Goal: Check status: Check status

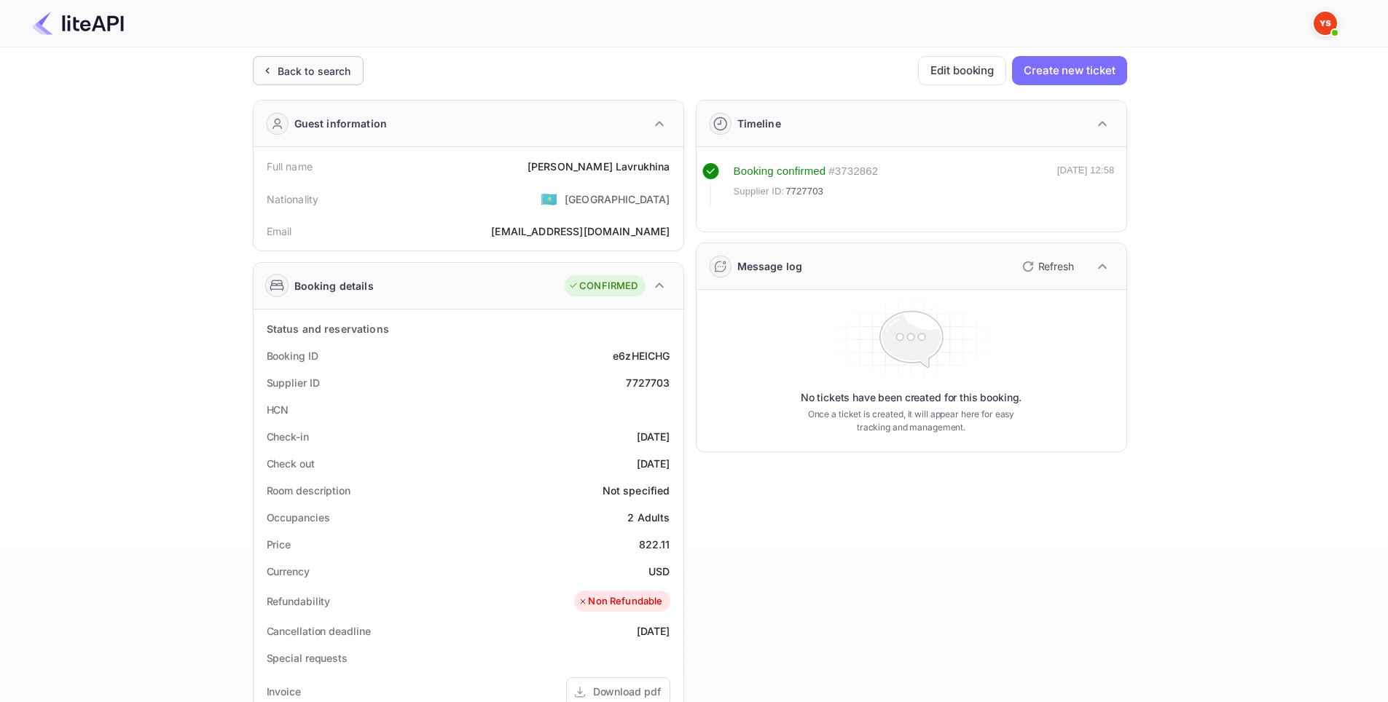
click at [285, 61] on div "Back to search" at bounding box center [308, 70] width 111 height 29
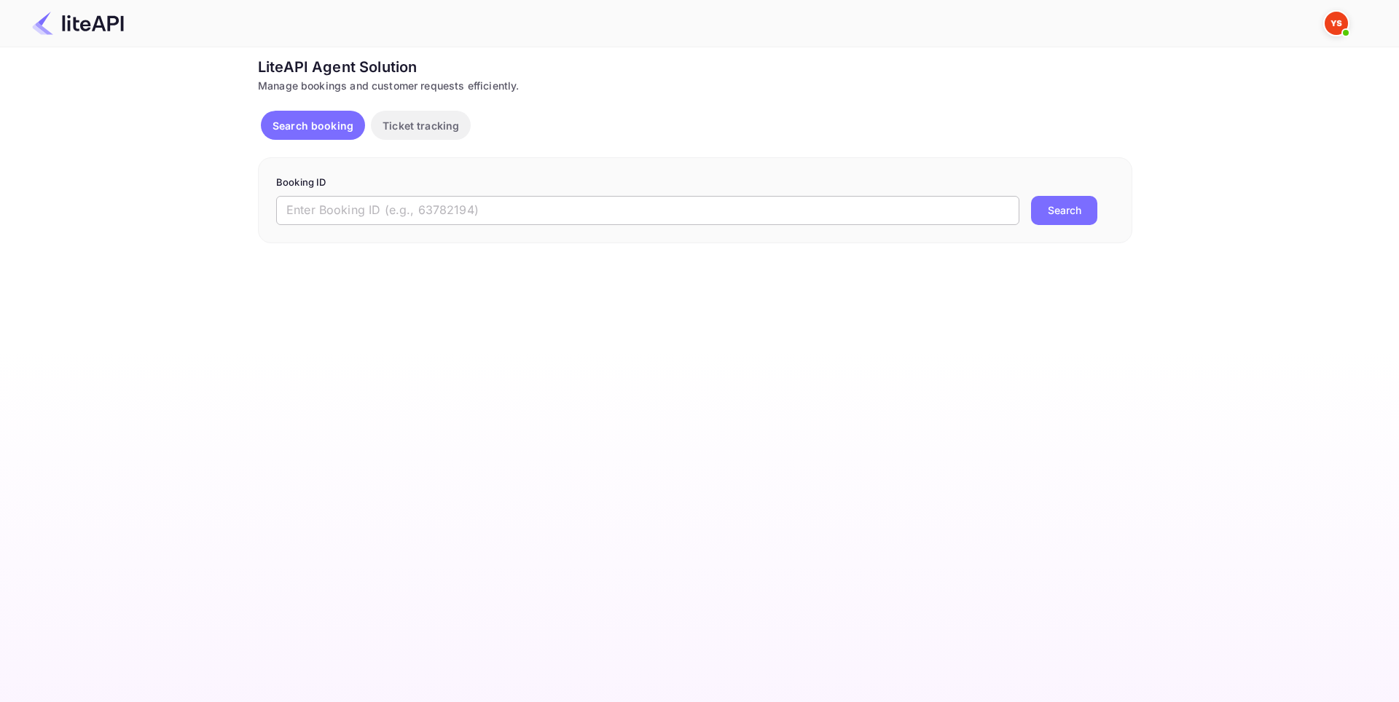
click at [529, 206] on input "text" at bounding box center [647, 210] width 743 height 29
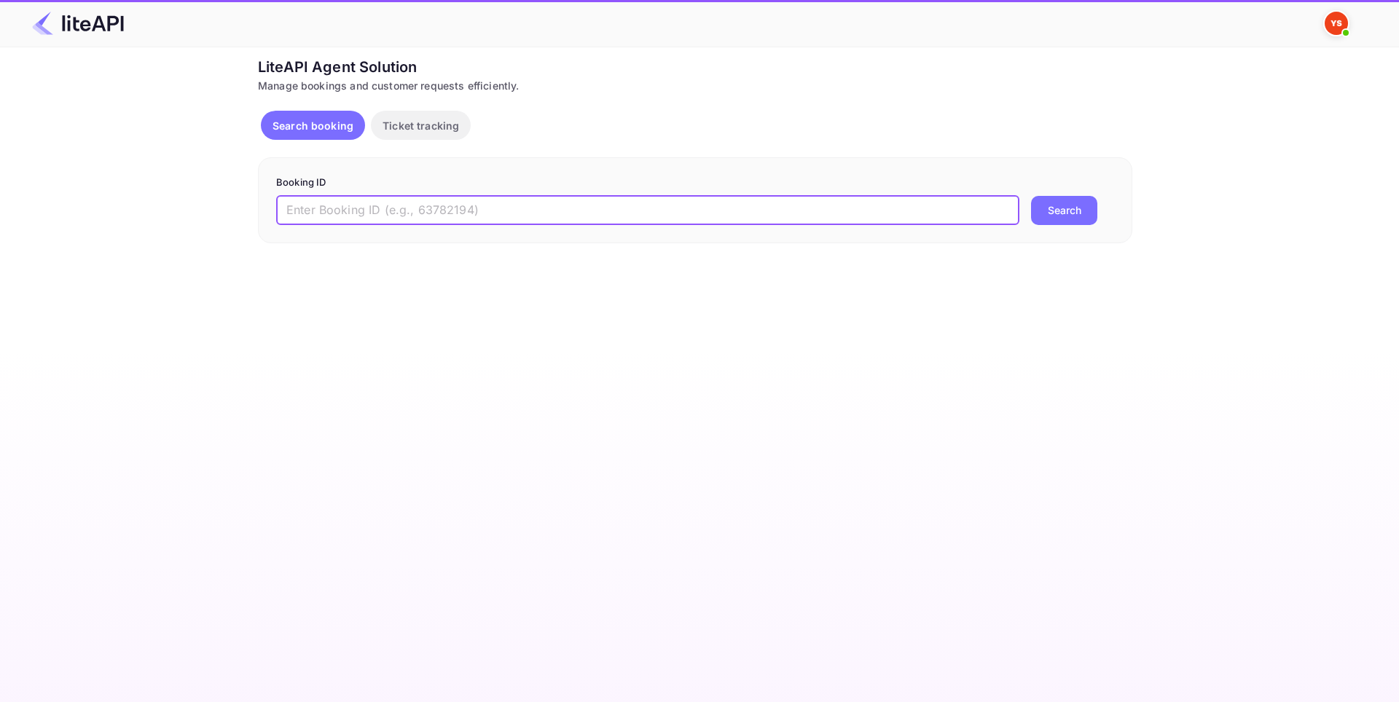
paste input "8863108"
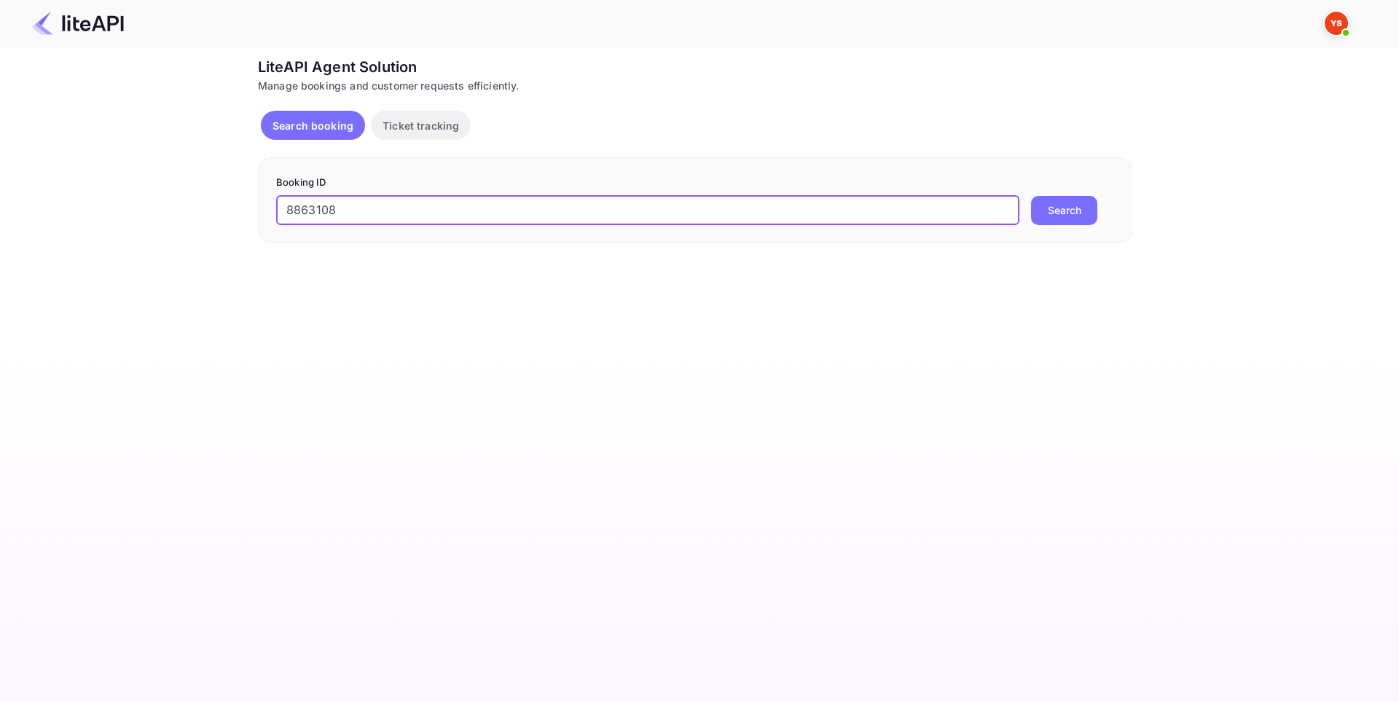
type input "8863108"
click at [1052, 232] on div "Booking ID 8863108 ​ Search" at bounding box center [695, 200] width 874 height 86
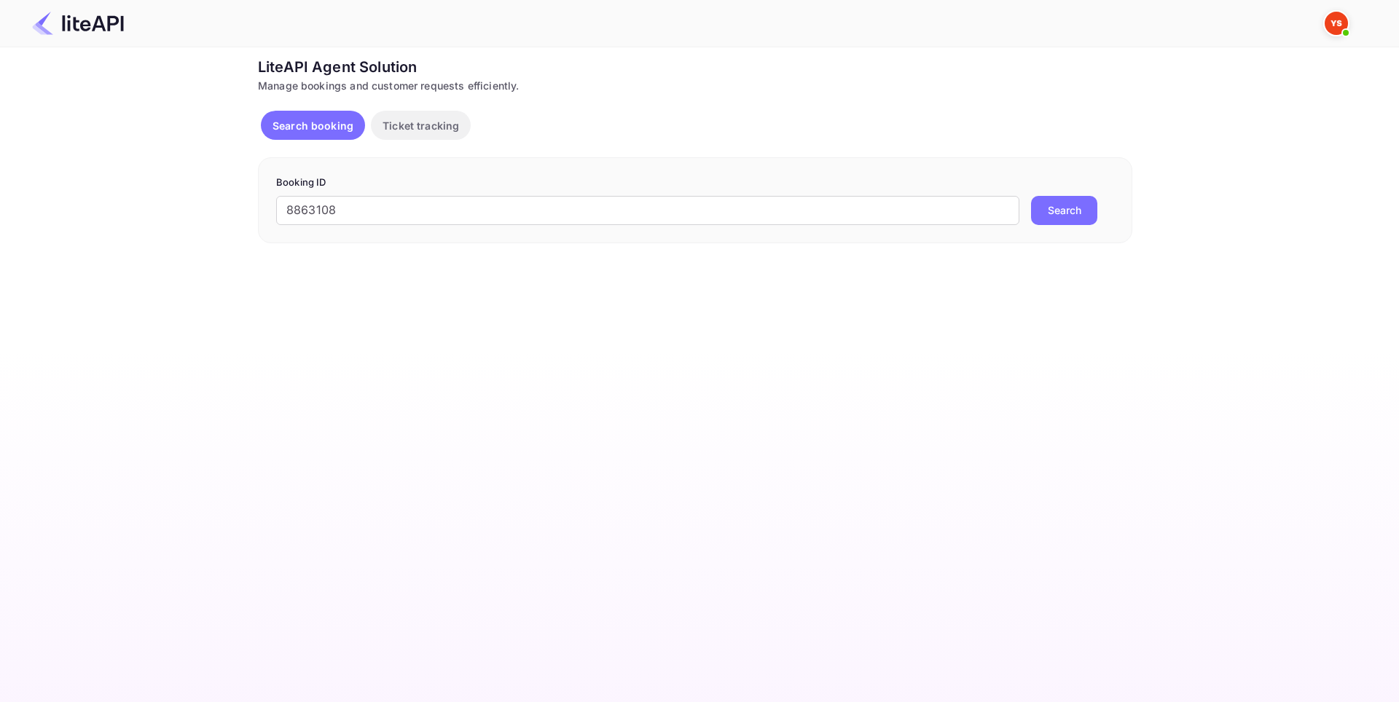
click at [1053, 220] on button "Search" at bounding box center [1064, 210] width 66 height 29
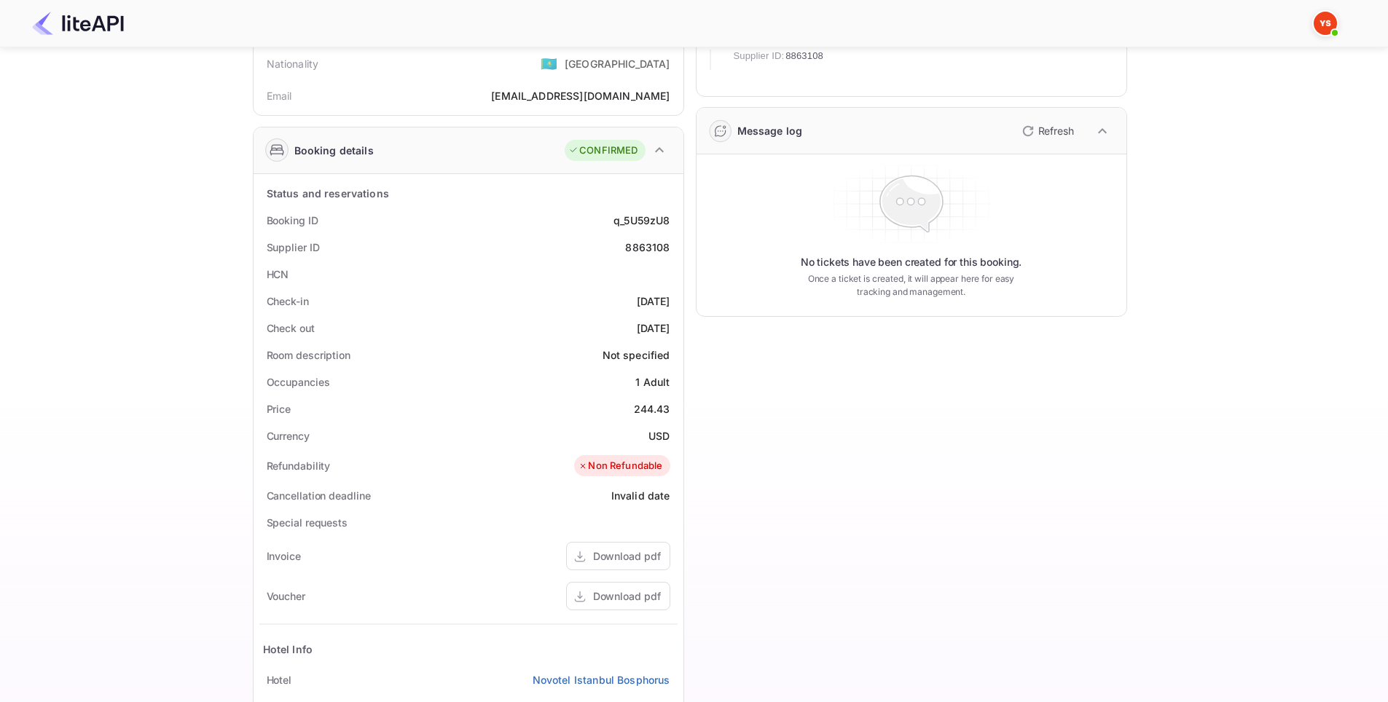
scroll to position [358, 0]
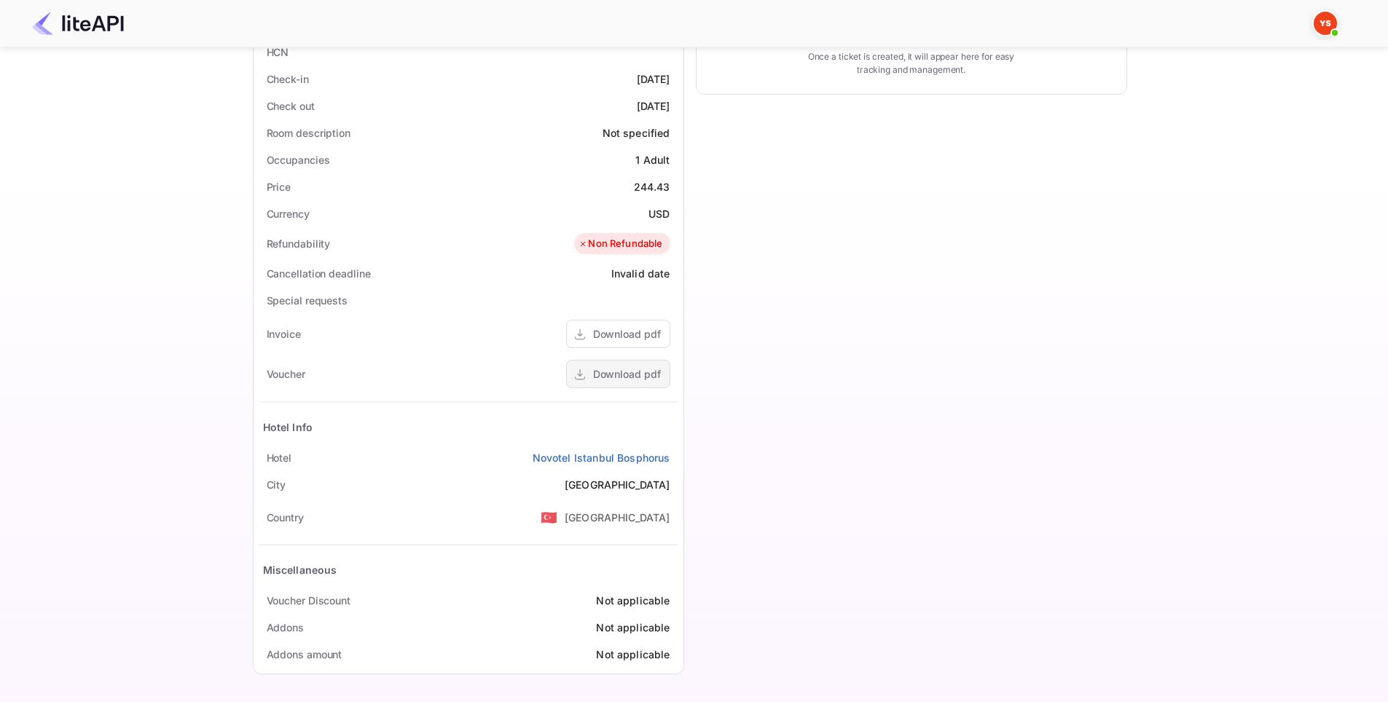
click at [636, 374] on div "Download pdf" at bounding box center [627, 373] width 68 height 15
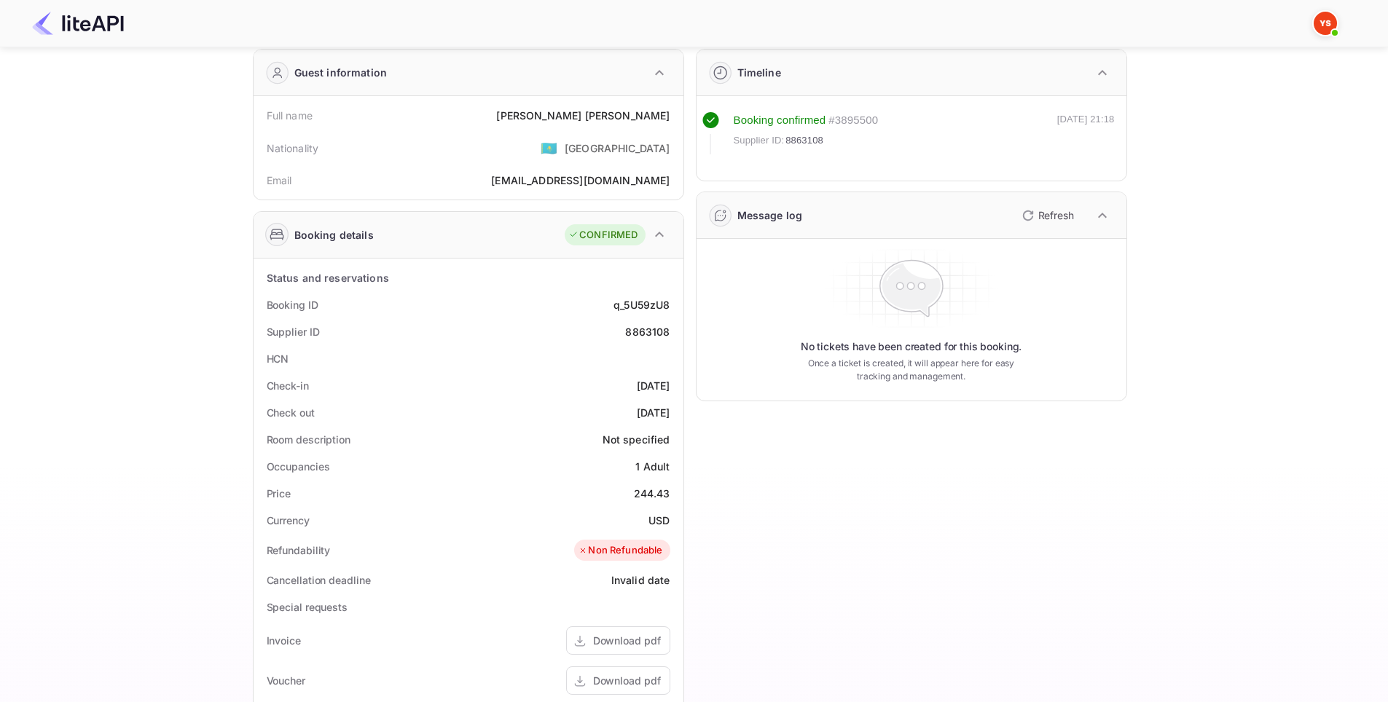
scroll to position [0, 0]
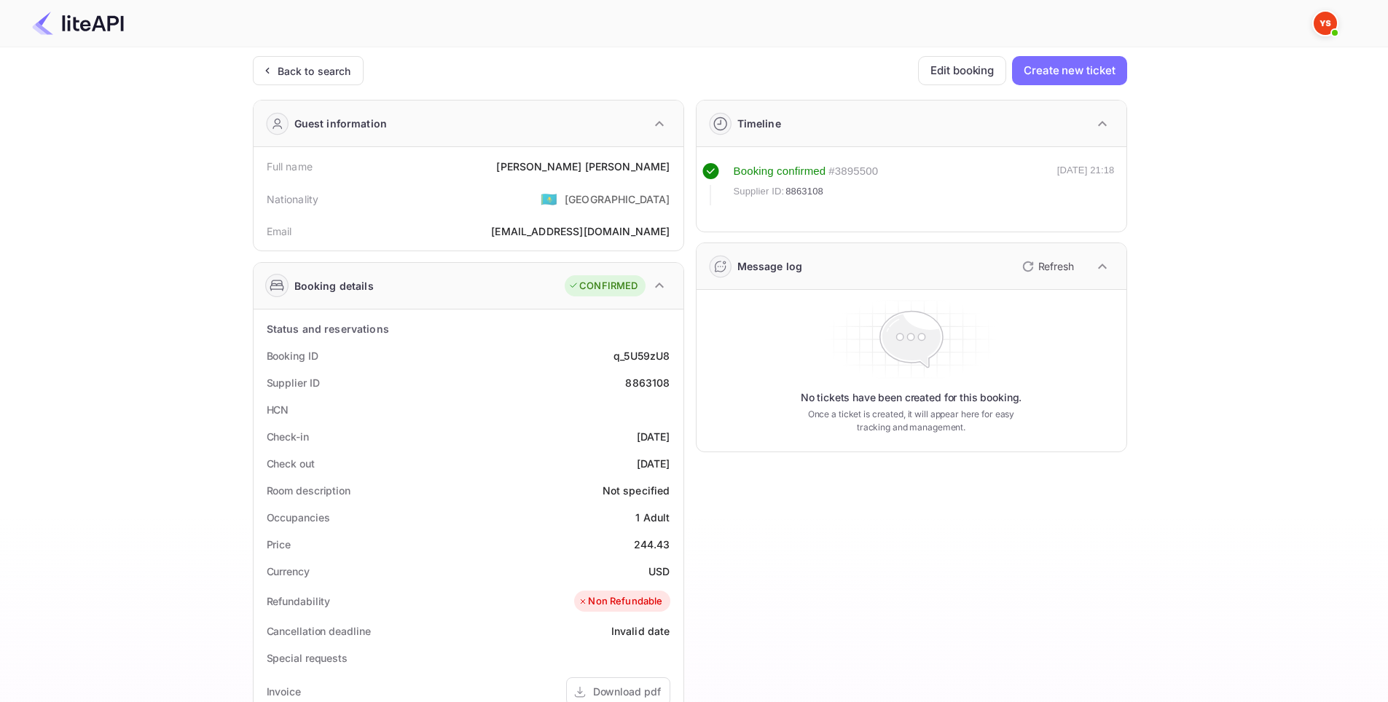
click at [651, 380] on div "8863108" at bounding box center [647, 382] width 44 height 15
copy div "8863108"
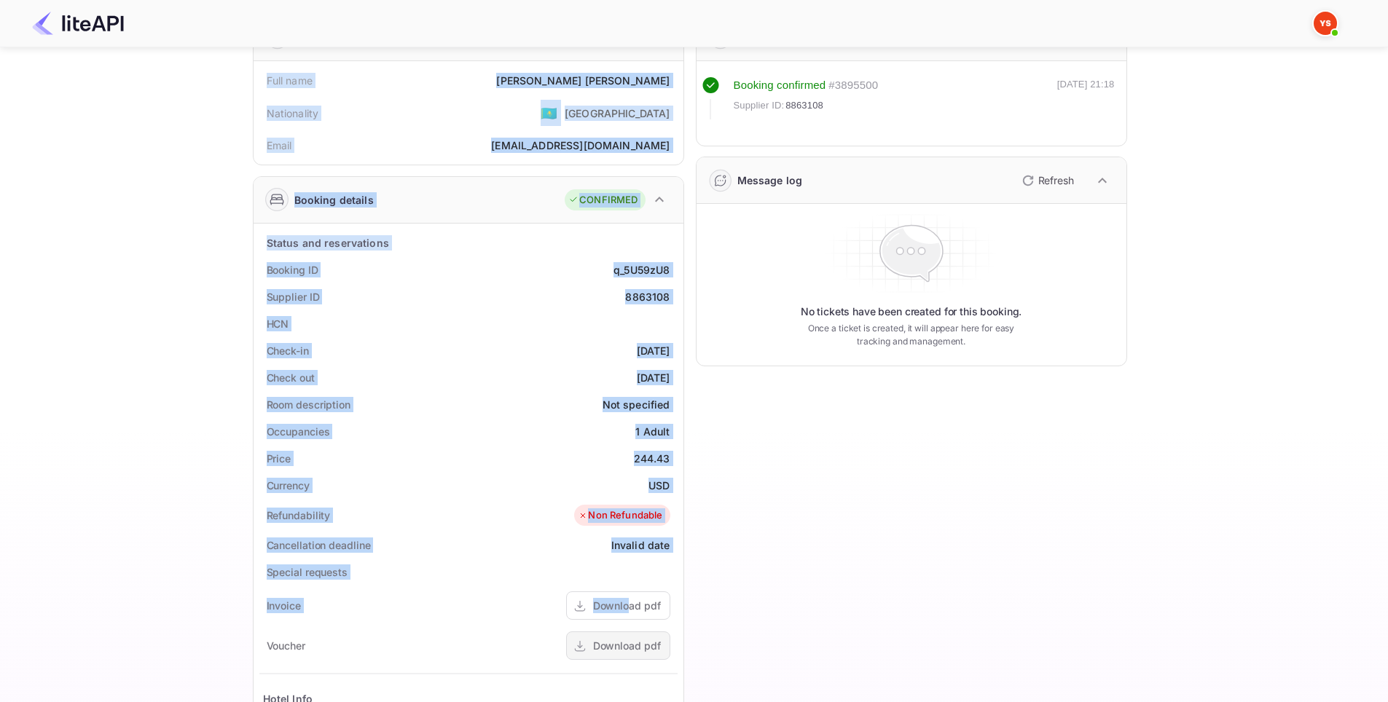
scroll to position [358, 0]
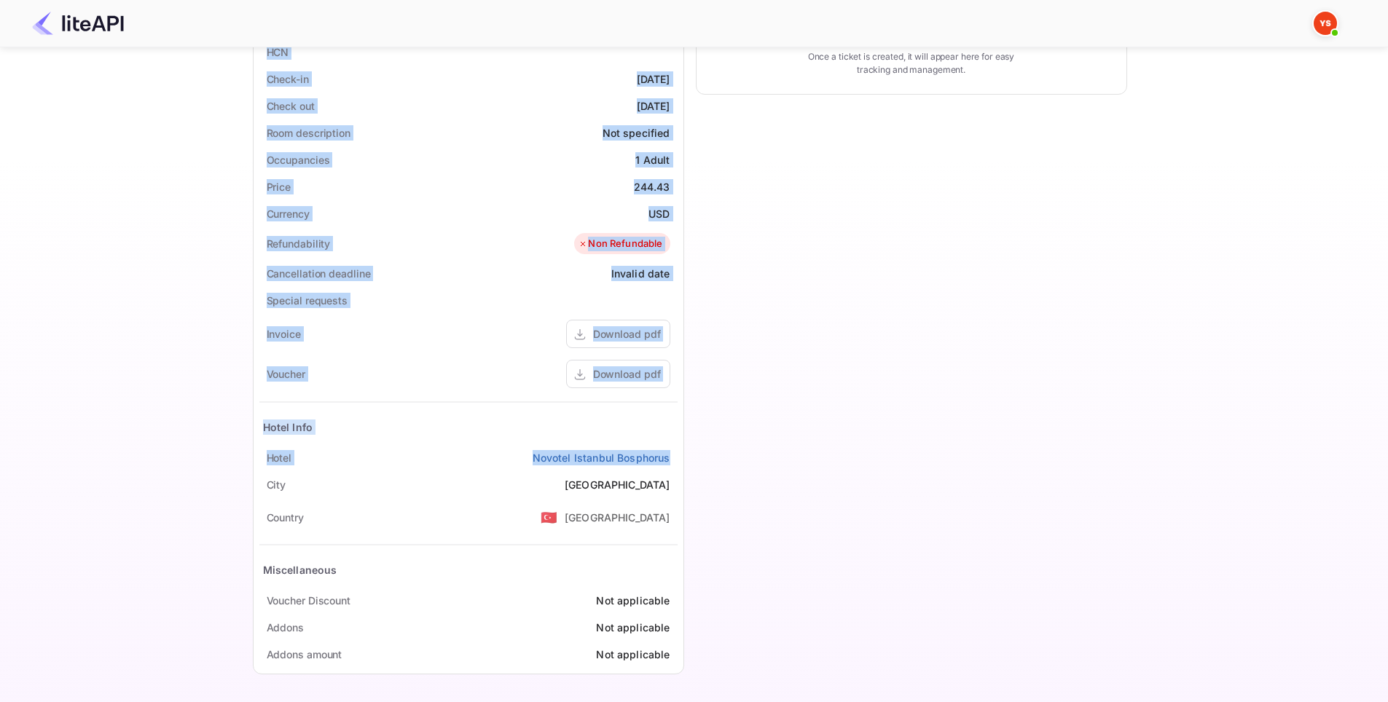
drag, startPoint x: 259, startPoint y: 164, endPoint x: 670, endPoint y: 455, distance: 503.9
click at [670, 455] on div "Guest information Full name [PERSON_NAME] Nationality 🇰🇿 [DEMOGRAPHIC_DATA] Ema…" at bounding box center [462, 207] width 443 height 954
copy div "Full name [PERSON_NAME] Nationality 🇰🇿 [DEMOGRAPHIC_DATA] Email [EMAIL_ADDRESS]…"
